Goal: Find specific page/section: Find specific page/section

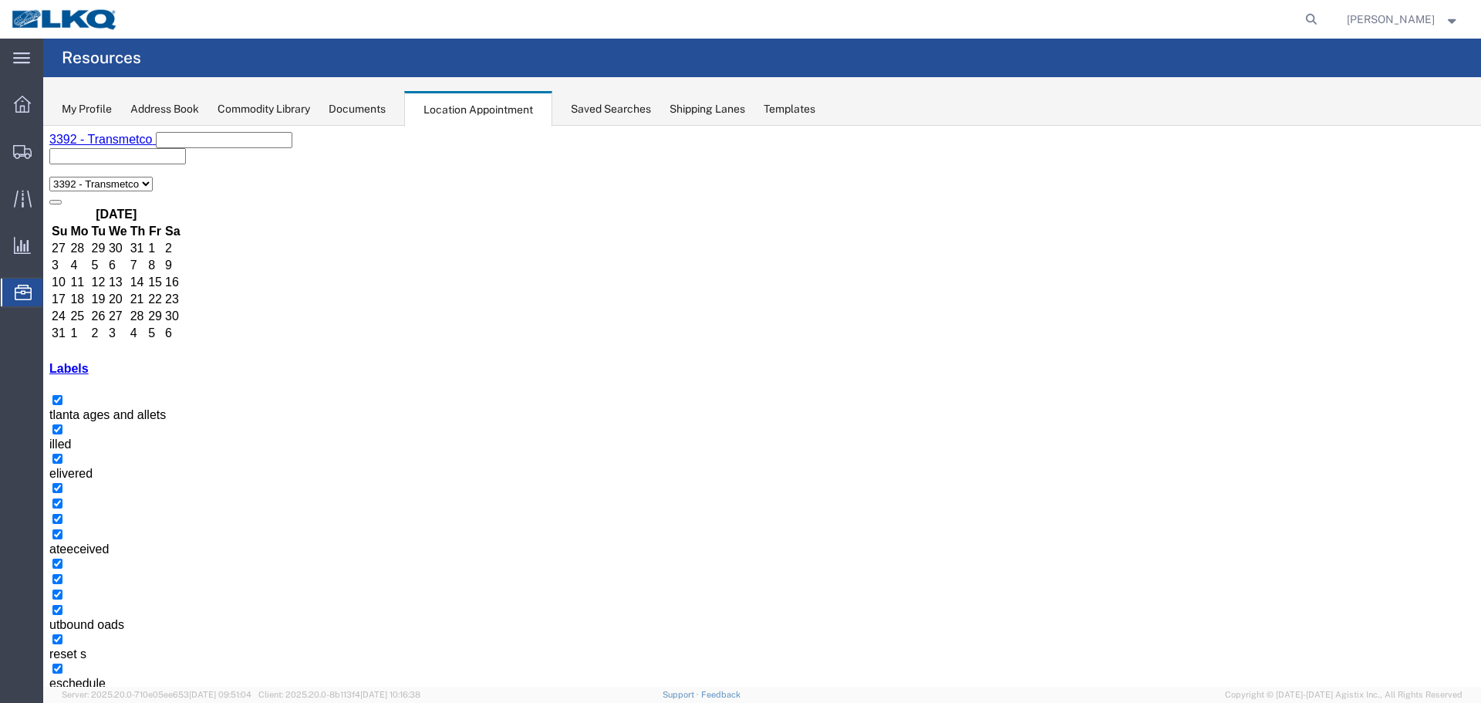
scroll to position [149, 0]
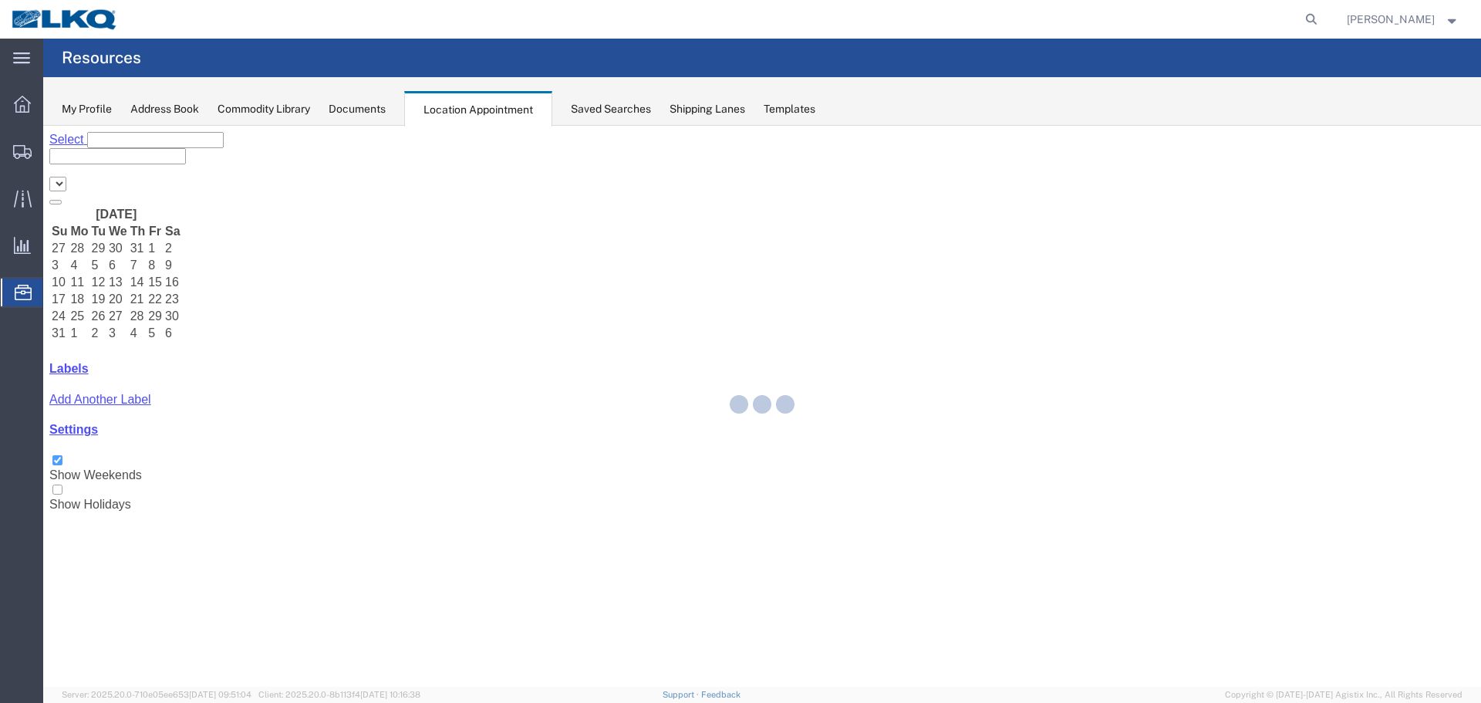
select select "28018"
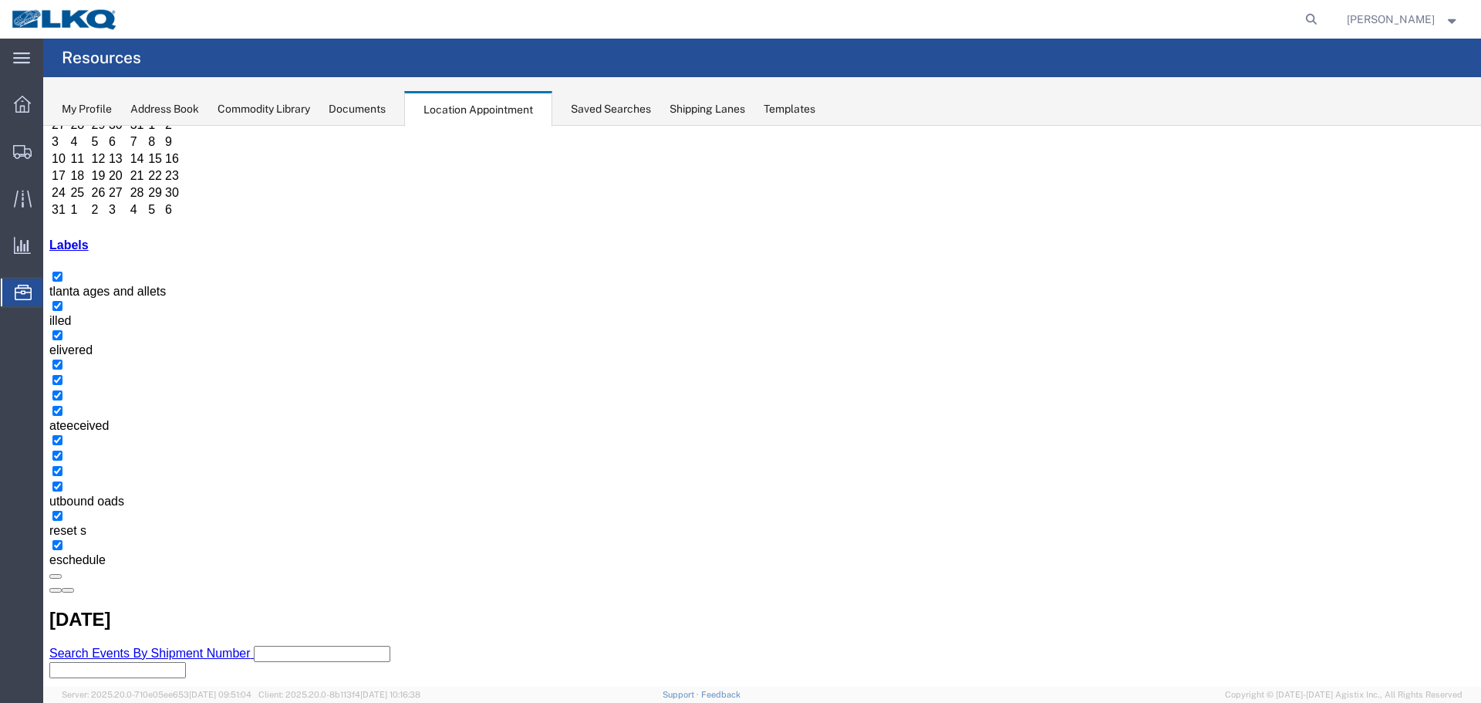
scroll to position [149, 0]
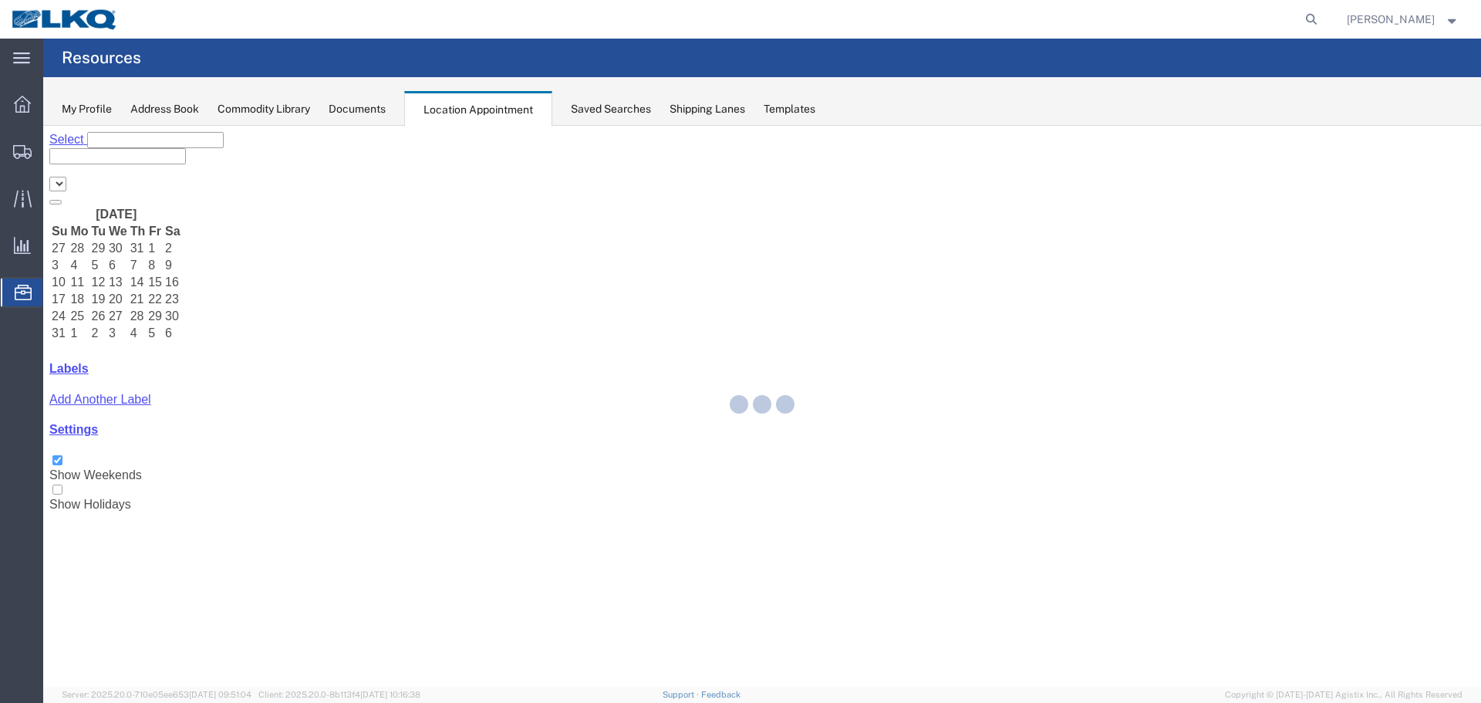
select select "28018"
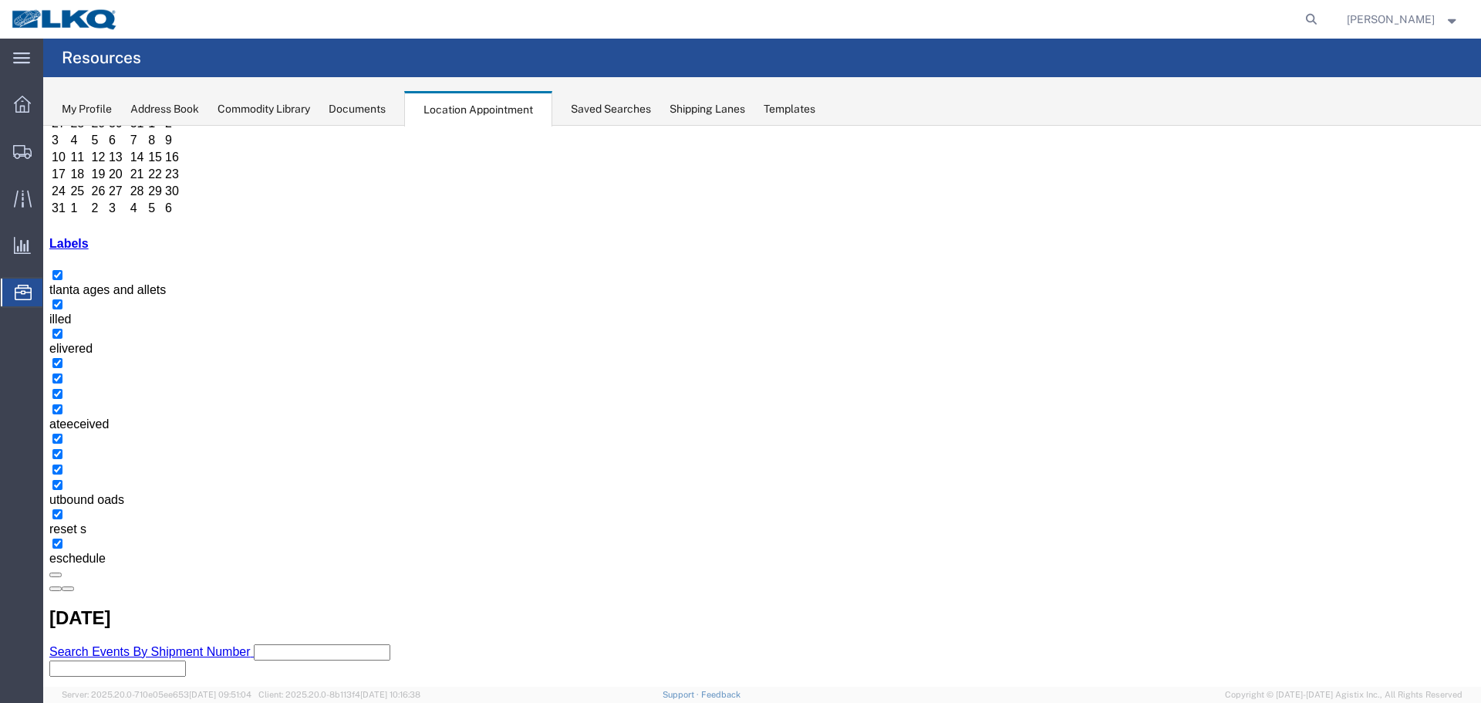
scroll to position [149, 0]
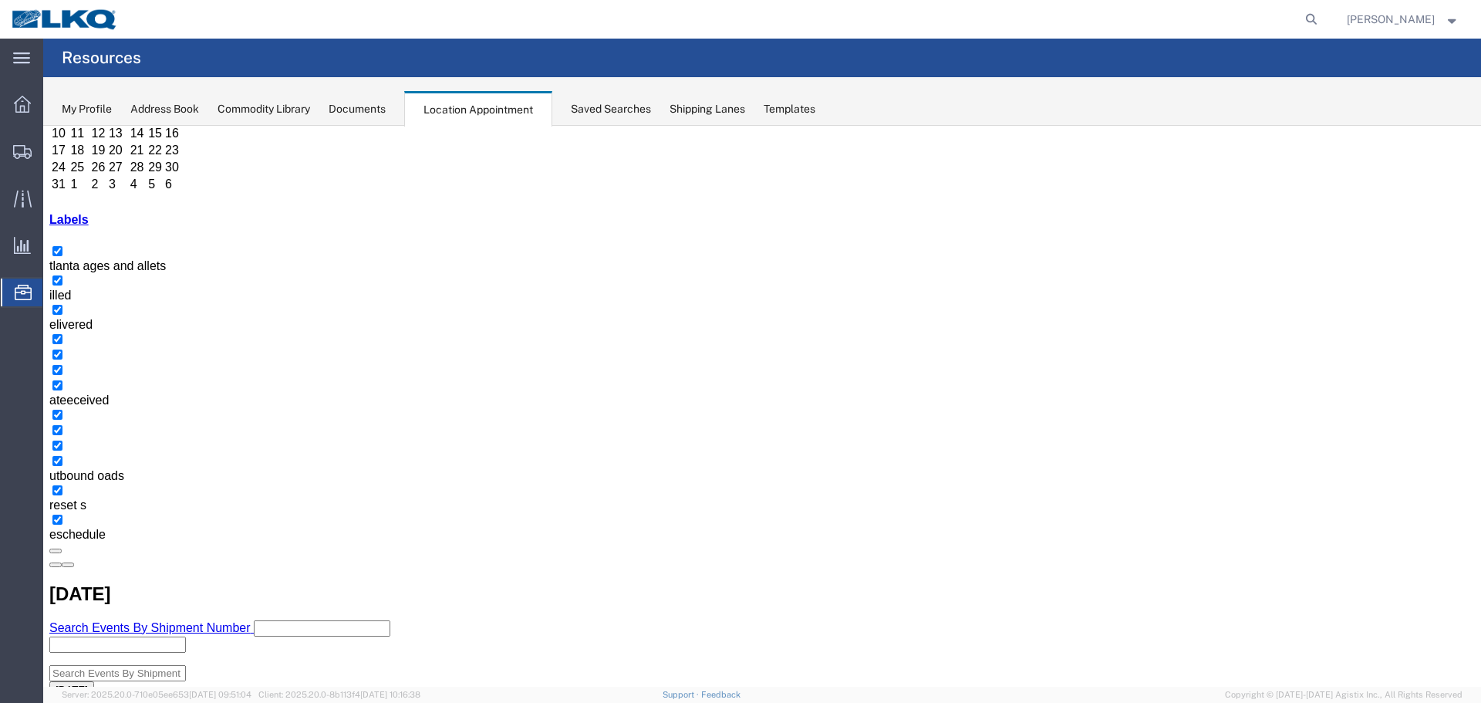
drag, startPoint x: 488, startPoint y: 661, endPoint x: 492, endPoint y: 631, distance: 30.4
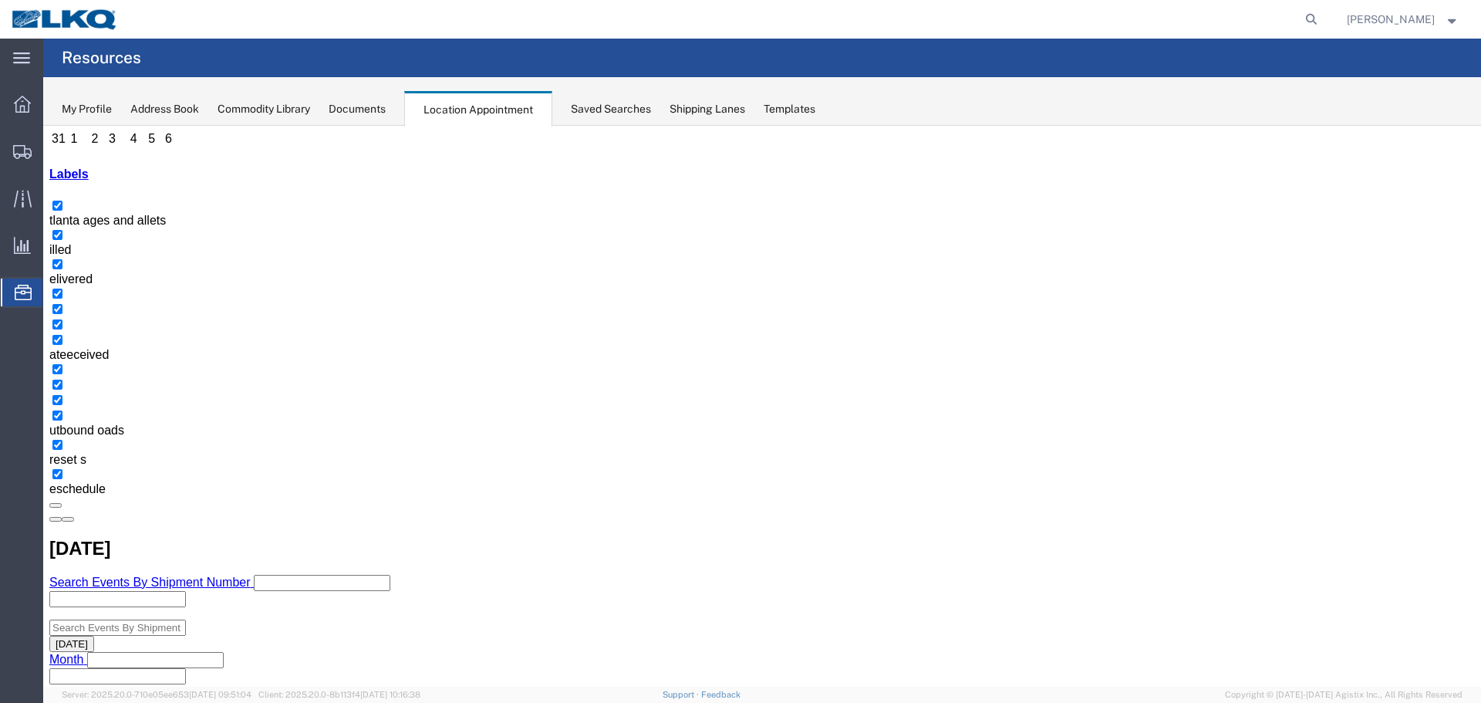
scroll to position [235, 0]
